Goal: Task Accomplishment & Management: Use online tool/utility

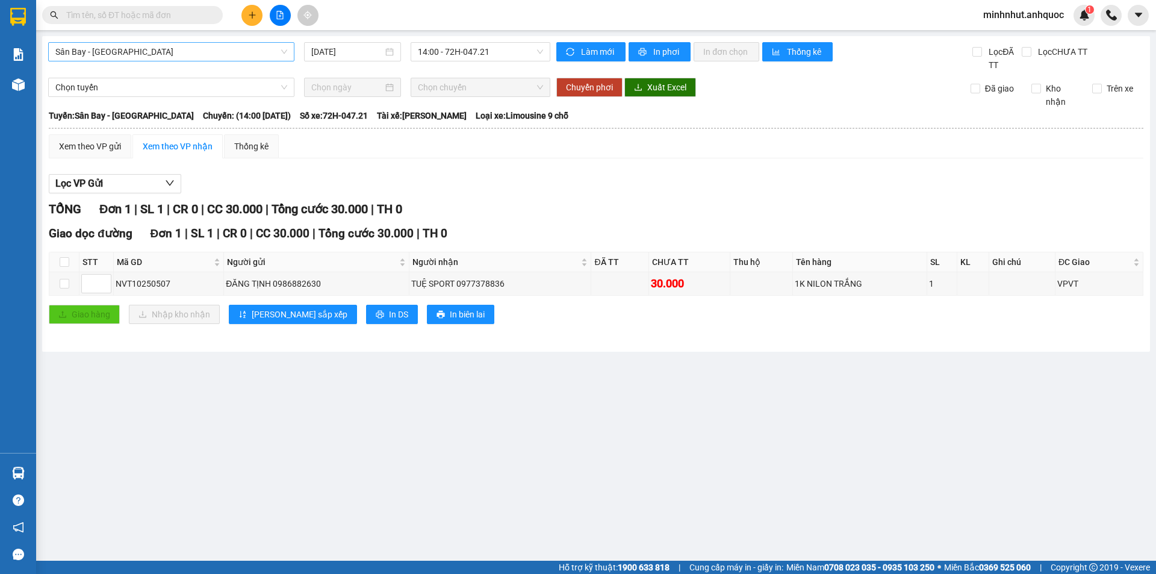
click at [243, 44] on span "Sân Bay - [GEOGRAPHIC_DATA]" at bounding box center [171, 52] width 232 height 18
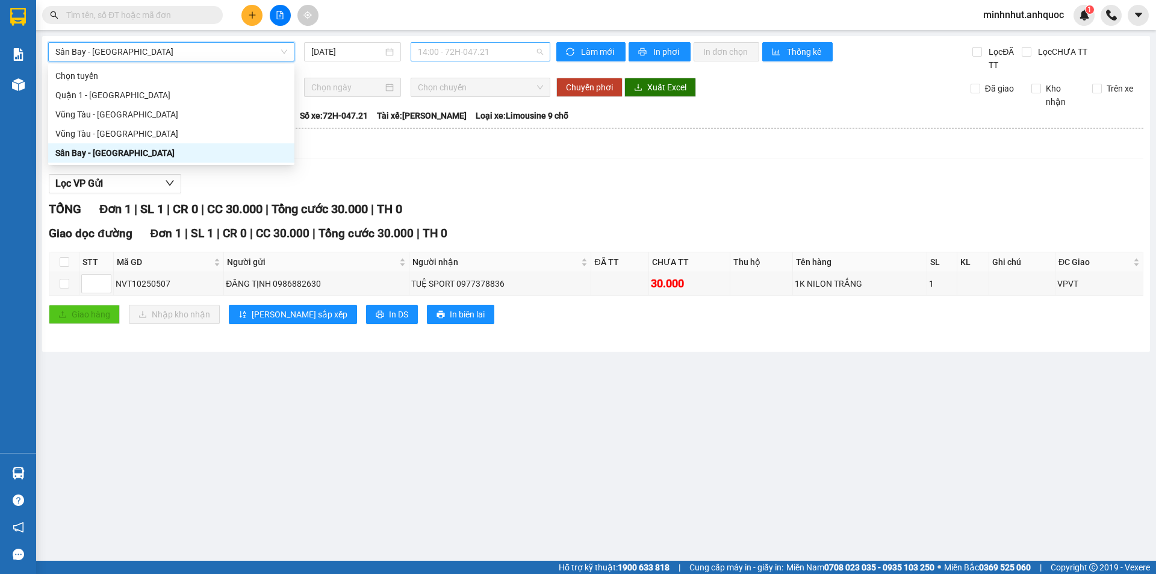
click at [436, 57] on span "14:00 - 72H-047.21" at bounding box center [480, 52] width 125 height 18
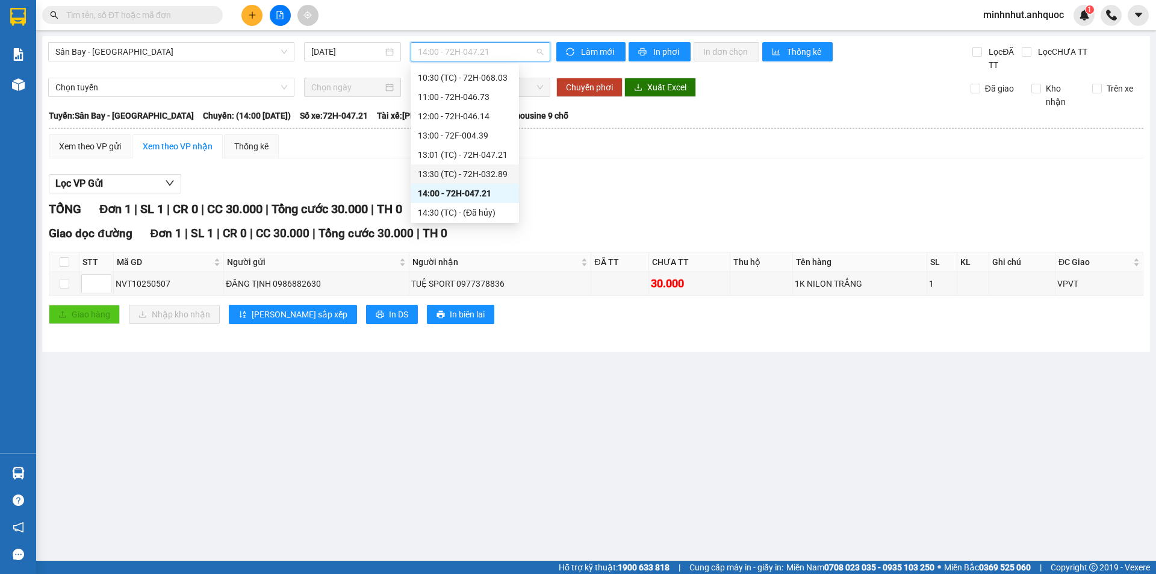
scroll to position [212, 0]
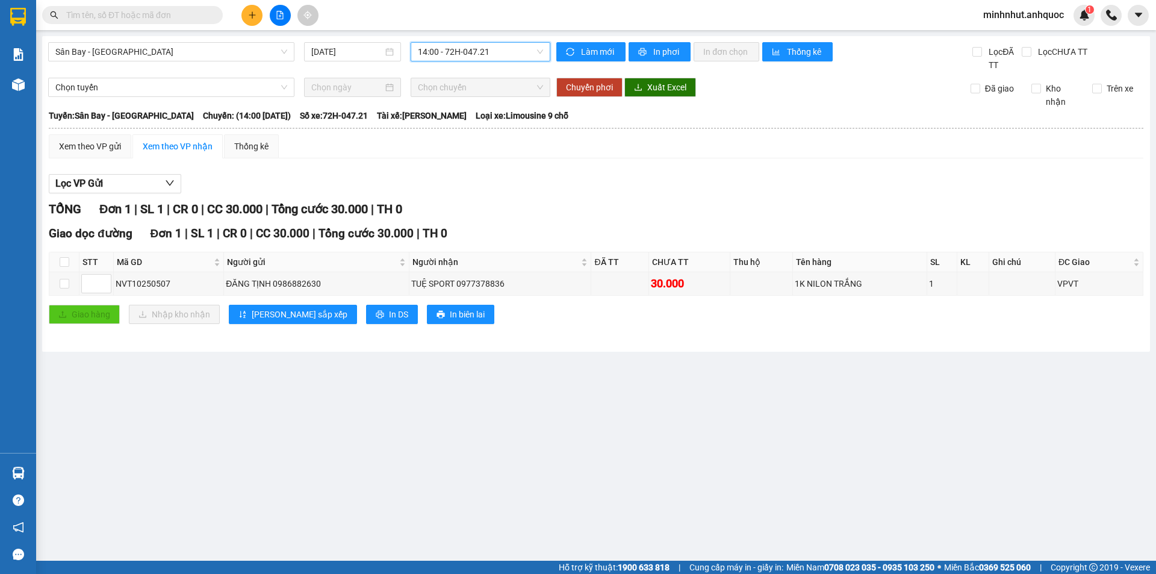
click at [476, 52] on span "14:00 - 72H-047.21" at bounding box center [480, 52] width 125 height 18
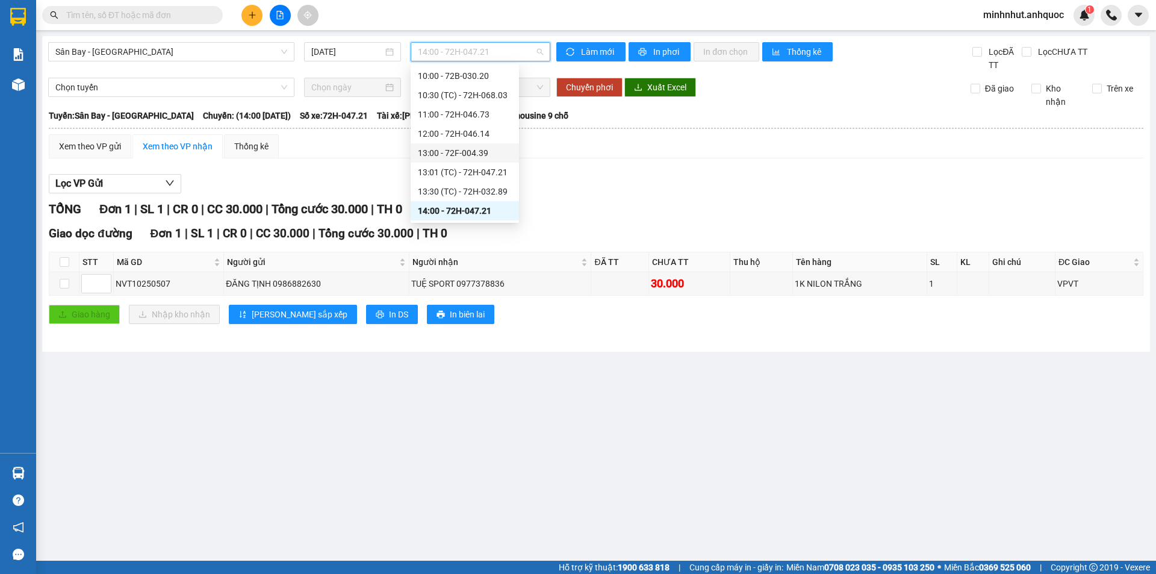
click at [473, 150] on div "13:00 - 72F-004.39" at bounding box center [465, 152] width 94 height 13
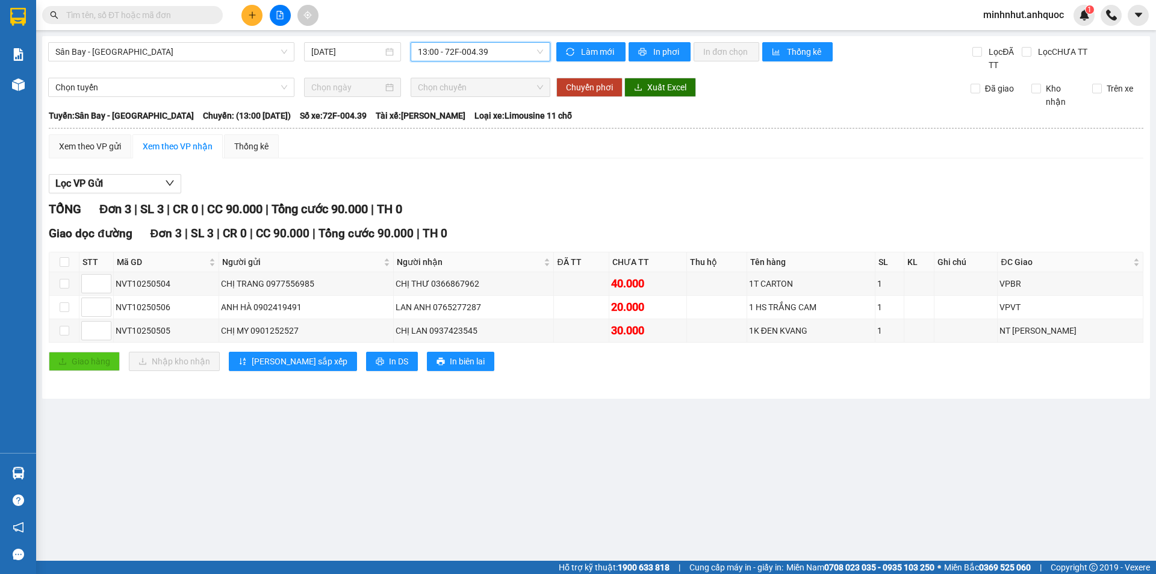
click at [498, 430] on main "[GEOGRAPHIC_DATA] - [GEOGRAPHIC_DATA] [DATE] 13:00 13:00 - 72F-004.39 Làm mới I…" at bounding box center [578, 280] width 1156 height 560
click at [485, 423] on main "[GEOGRAPHIC_DATA] - [GEOGRAPHIC_DATA] [DATE] 13:00 - 72F-004.39 Làm mới In phơi…" at bounding box center [578, 280] width 1156 height 560
click at [663, 221] on div "TỔNG Đơn 3 | SL 3 | CR 0 | CC 90.000 | Tổng cước 90.000 | TH 0 Giao dọc đường Đ…" at bounding box center [596, 293] width 1094 height 186
